Goal: Communication & Community: Participate in discussion

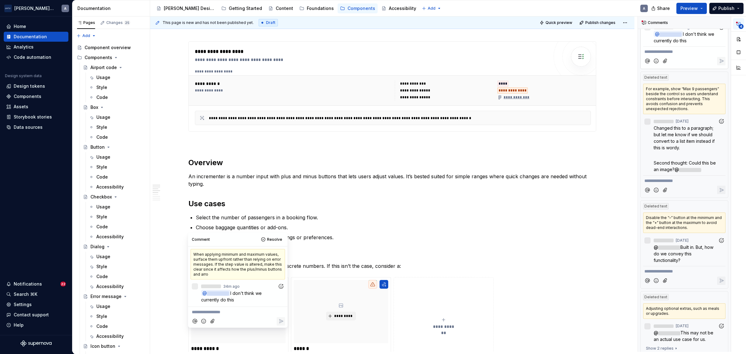
scroll to position [407, 0]
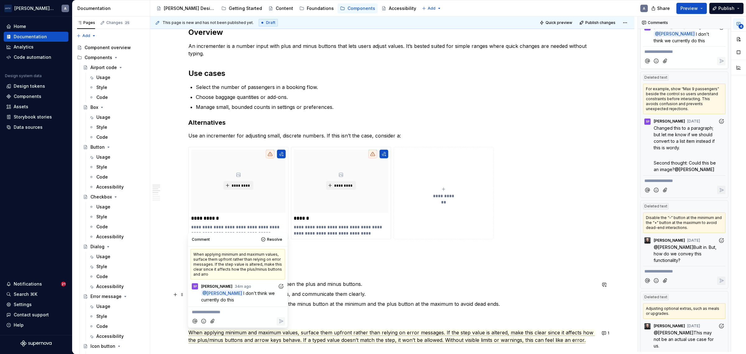
click at [353, 291] on p "Enforce minimum and maximum values, and communicate them clearly." at bounding box center [396, 293] width 401 height 7
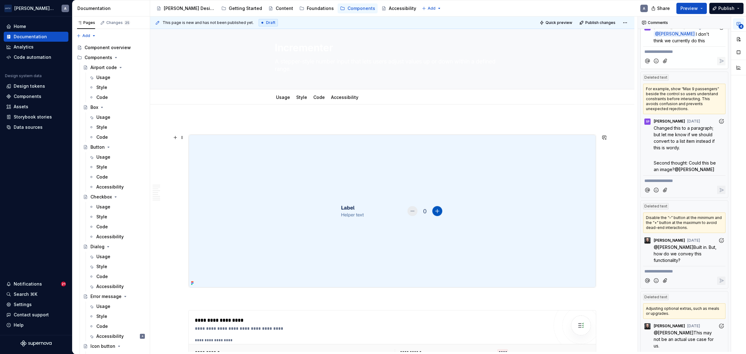
scroll to position [0, 0]
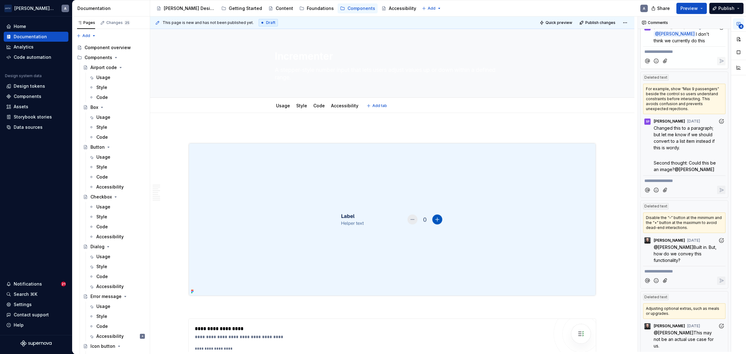
type textarea "*"
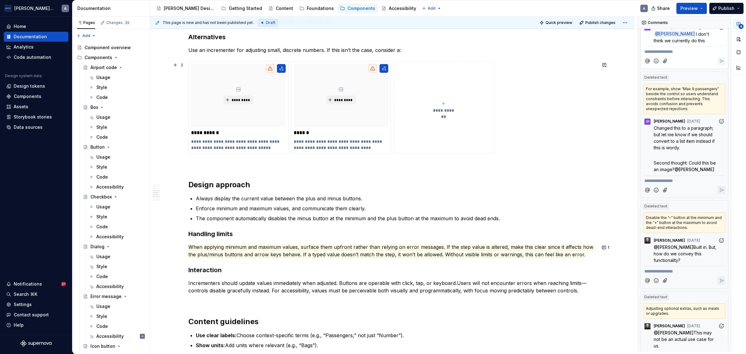
scroll to position [518, 0]
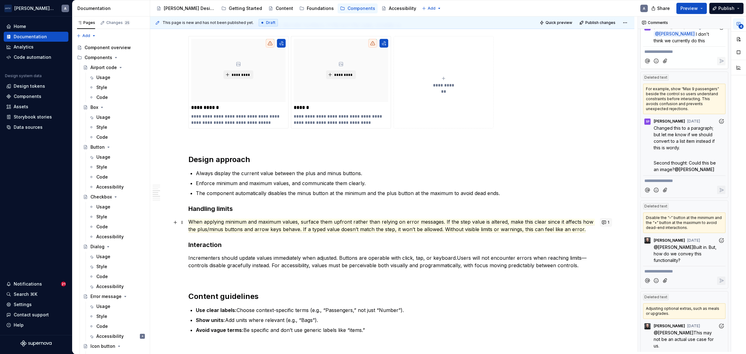
click at [611, 221] on button "1" at bounding box center [606, 222] width 12 height 9
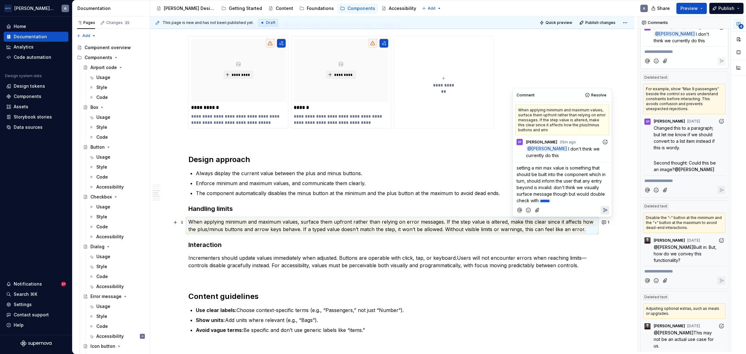
click at [575, 179] on span "setting a min max value is something that should be built into the component wh…" at bounding box center [562, 184] width 90 height 38
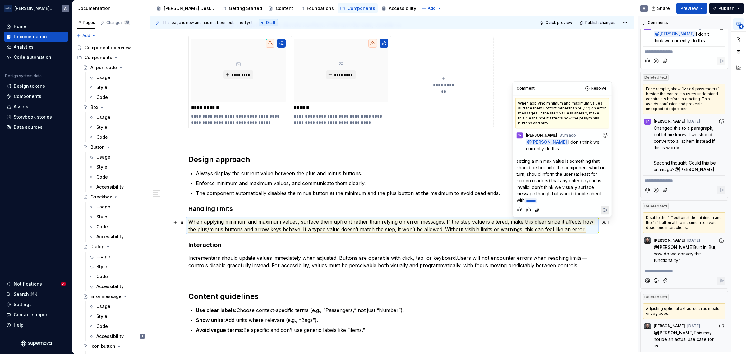
click at [595, 179] on span "setting a min max value is something that should be built into the component wh…" at bounding box center [562, 181] width 90 height 44
click at [602, 209] on icon "Reply" at bounding box center [605, 210] width 6 height 6
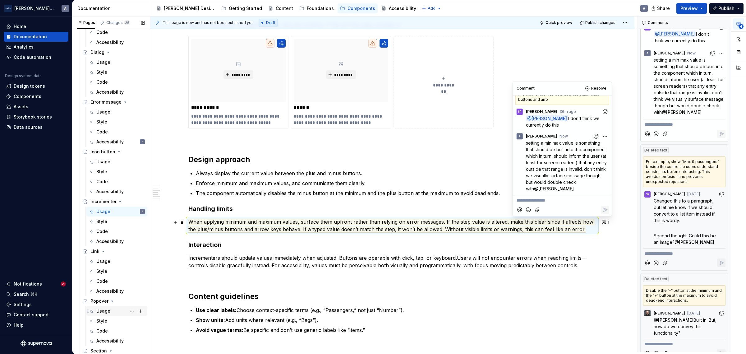
scroll to position [259, 0]
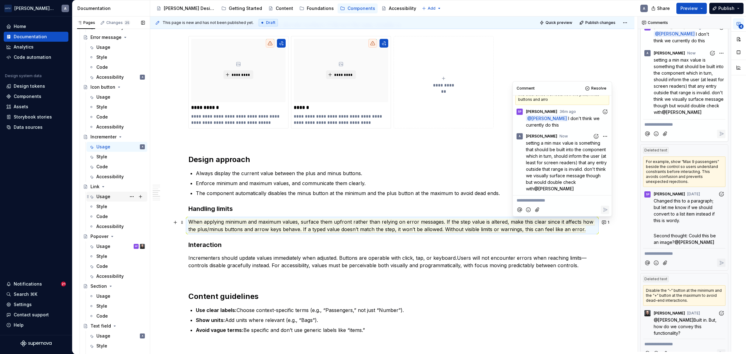
click at [108, 198] on div "Usage" at bounding box center [103, 196] width 14 height 6
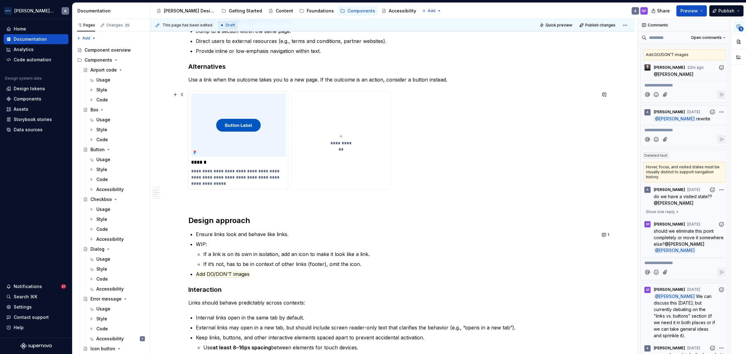
scroll to position [518, 0]
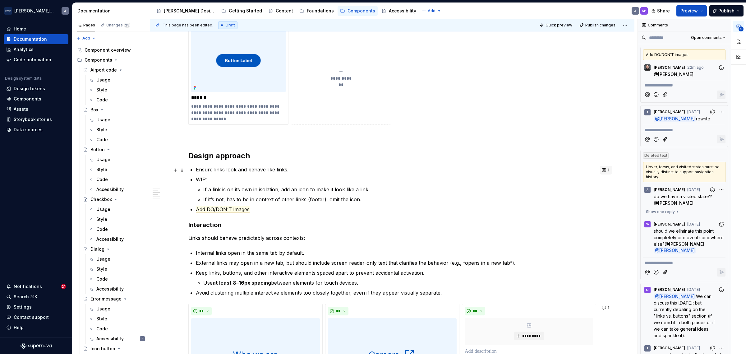
click at [610, 170] on button "1" at bounding box center [606, 170] width 12 height 9
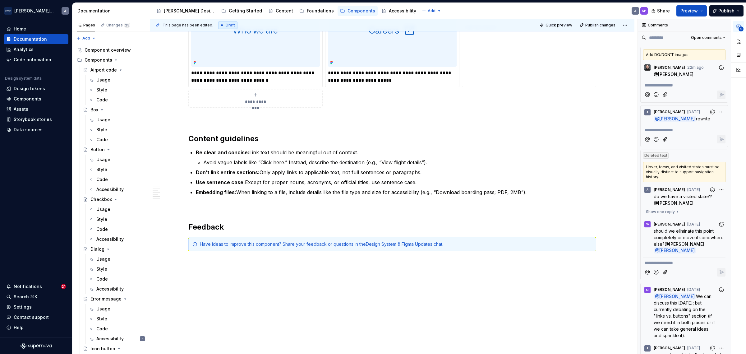
click at [358, 183] on p "Use sentence case: Except for proper nouns, acronyms, or official titles, use s…" at bounding box center [396, 182] width 401 height 7
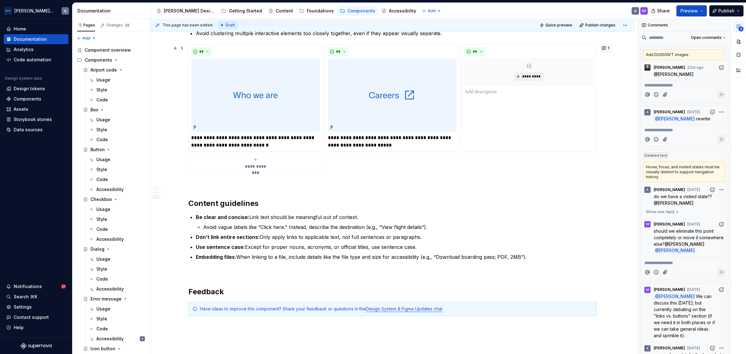
click at [602, 50] on button "1" at bounding box center [606, 48] width 12 height 9
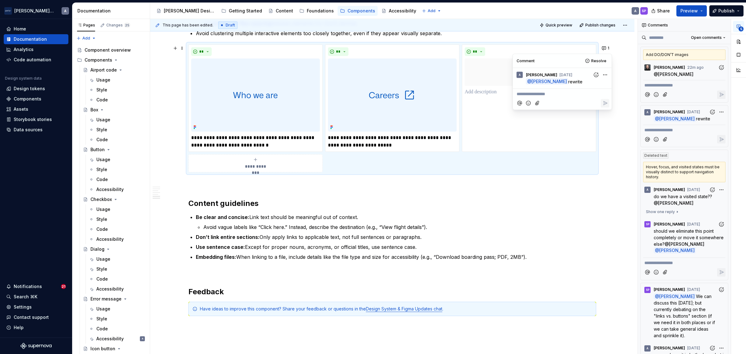
click at [405, 239] on p "Don’t link entire sections: Only apply links to applicable text, not full sente…" at bounding box center [396, 236] width 401 height 7
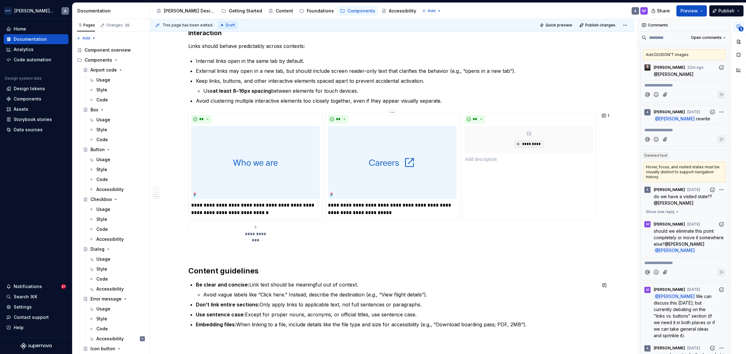
scroll to position [648, 0]
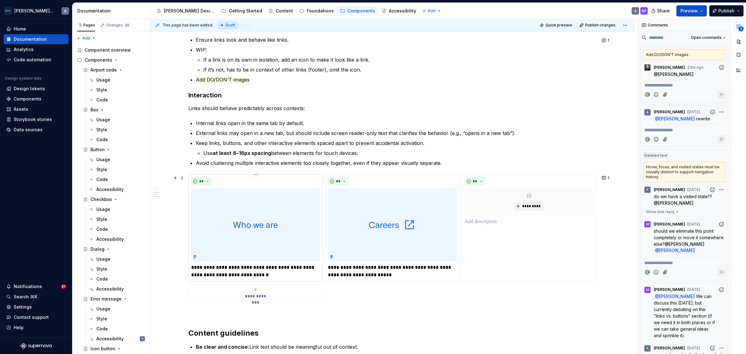
click at [248, 276] on p "**********" at bounding box center [255, 271] width 129 height 15
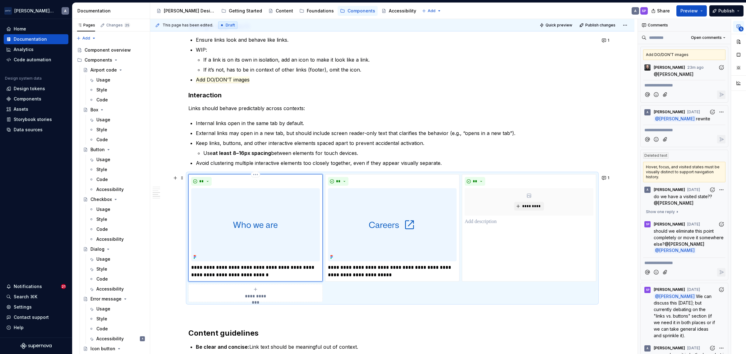
click at [274, 277] on p "**********" at bounding box center [255, 271] width 129 height 15
click at [462, 148] on li "Keep links, buttons, and other interactive elements spaced apart to prevent acc…" at bounding box center [396, 147] width 401 height 17
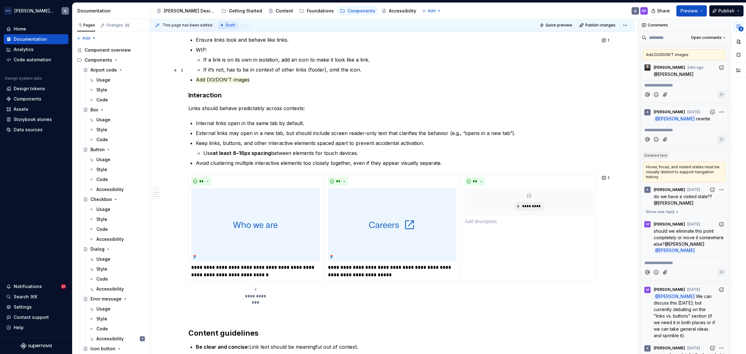
click at [333, 74] on ul "Ensure links look and behave like links. WIP: If a link is on its own in isolat…" at bounding box center [396, 59] width 401 height 47
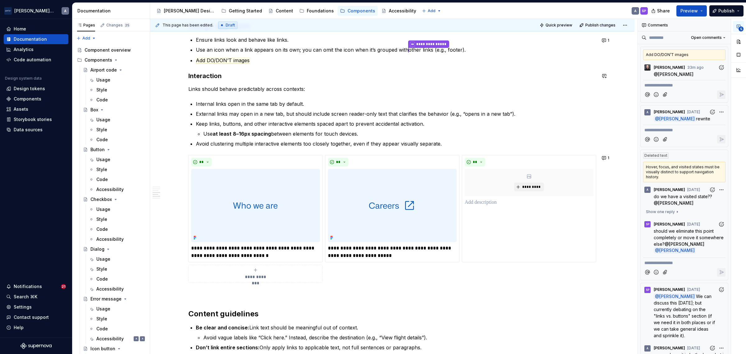
scroll to position [628, 0]
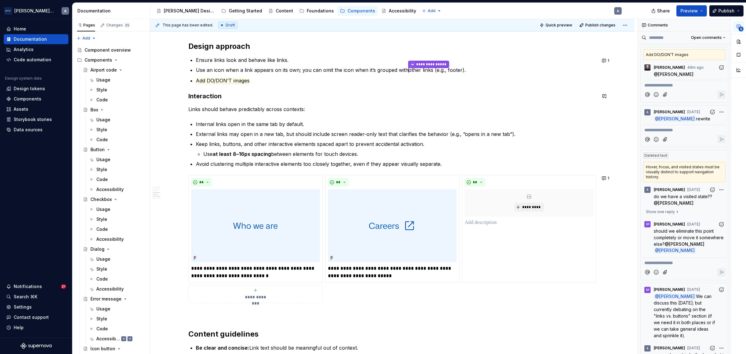
type textarea "*"
